Goal: Use online tool/utility: Utilize a website feature to perform a specific function

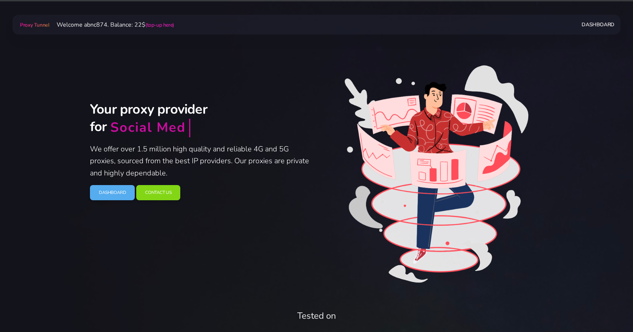
click at [110, 194] on link "Dashboard" at bounding box center [112, 192] width 45 height 15
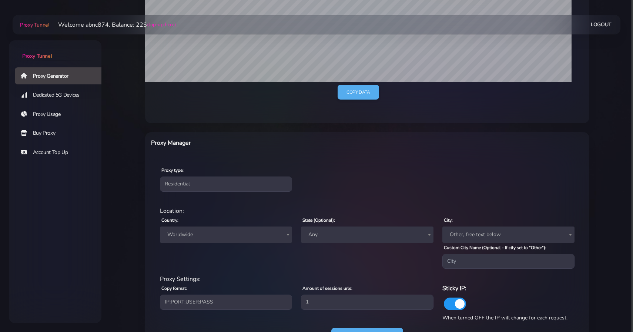
scroll to position [215, 0]
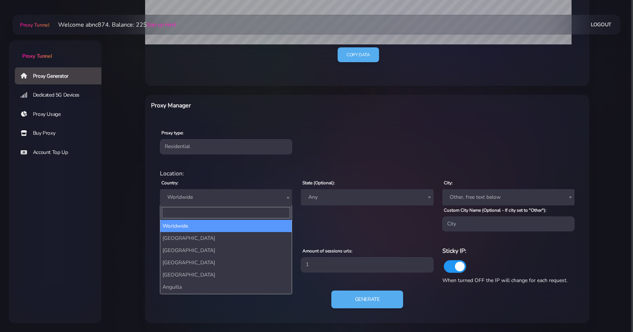
click at [228, 202] on span "Worldwide" at bounding box center [225, 197] width 123 height 10
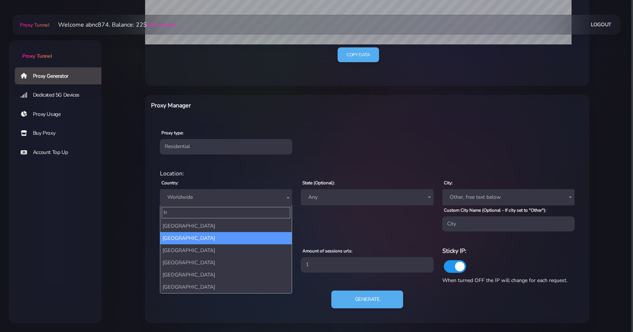
type input "fr"
select select "FR"
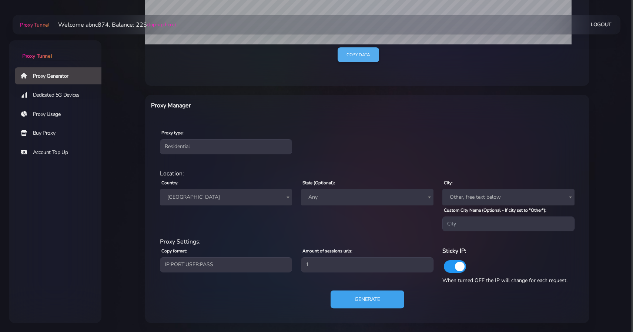
click at [354, 301] on button "Generate" at bounding box center [368, 300] width 74 height 18
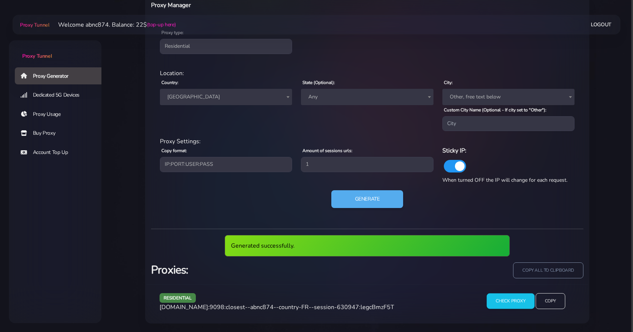
click at [518, 301] on input "Check Proxy" at bounding box center [511, 302] width 48 height 16
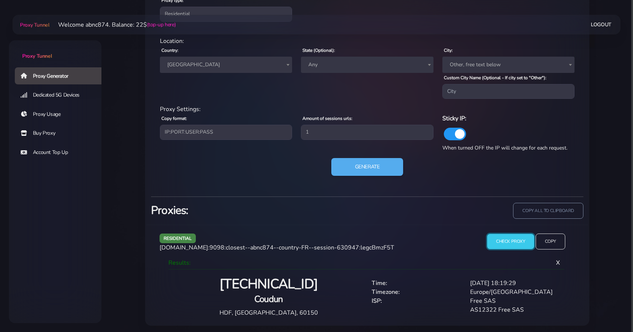
scroll to position [348, 0]
click at [547, 241] on input "Copy" at bounding box center [551, 241] width 30 height 16
